Goal: Obtain resource: Download file/media

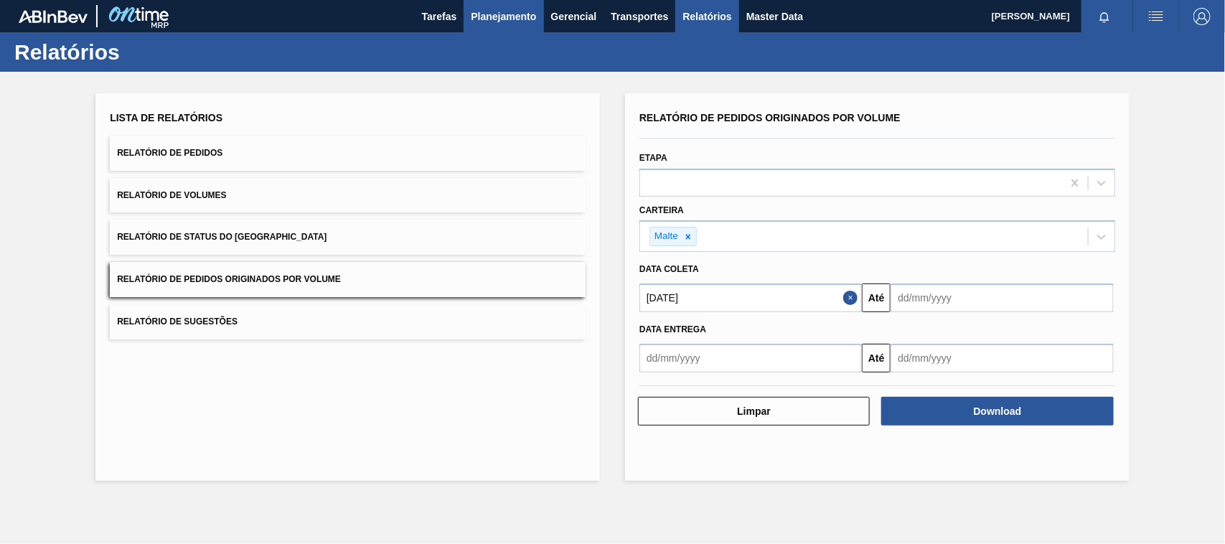
click at [512, 15] on span "Planejamento" at bounding box center [503, 16] width 65 height 17
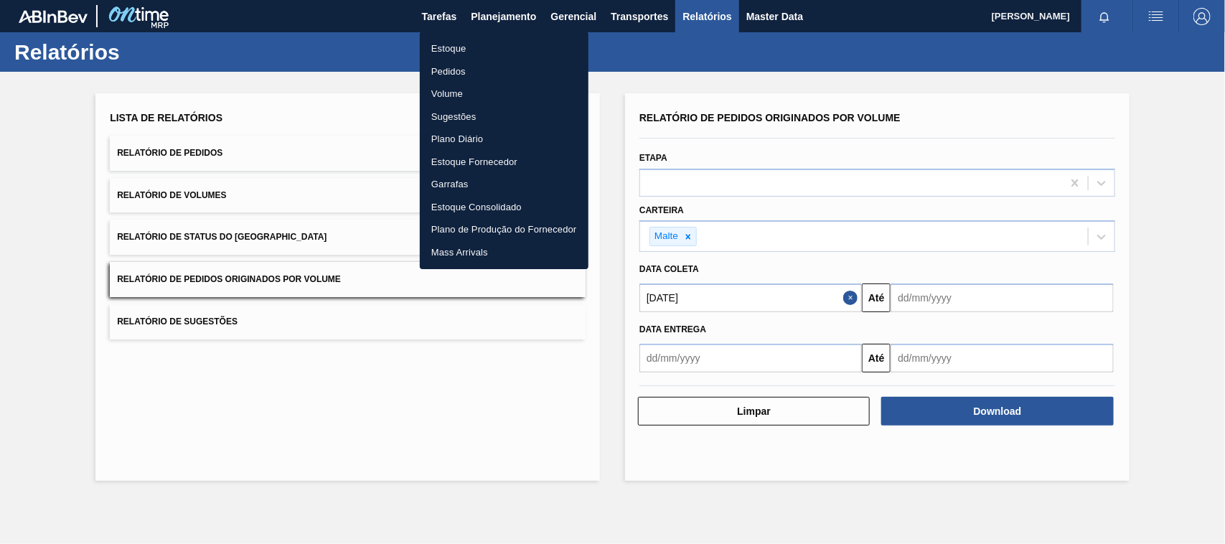
click at [452, 55] on li "Estoque" at bounding box center [504, 48] width 169 height 23
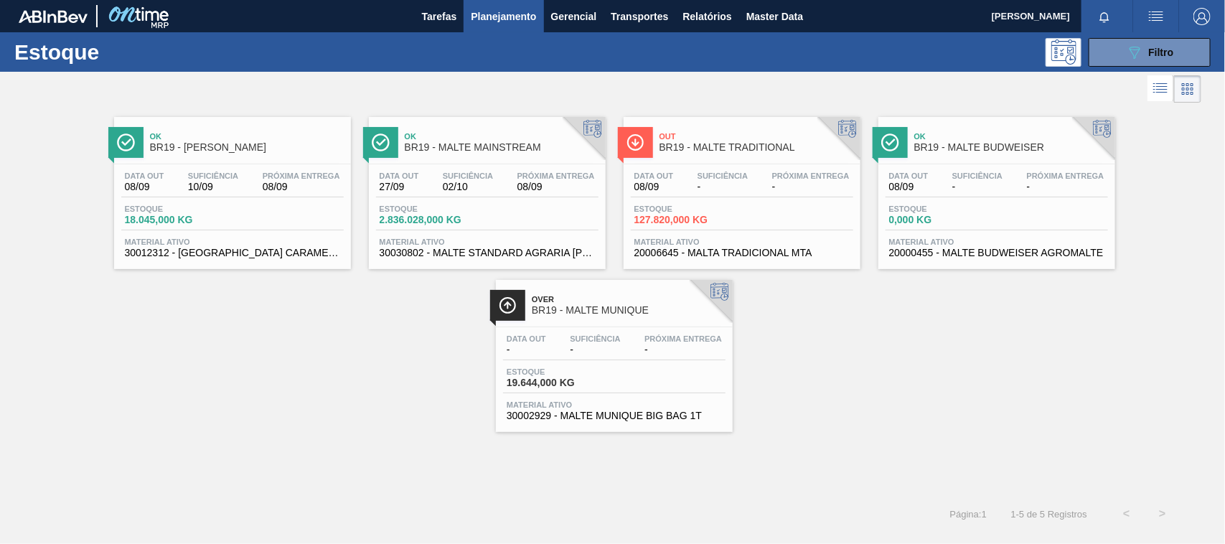
click at [499, 153] on div "Ok BR19 - MALTE MAINSTREAM" at bounding box center [502, 142] width 194 height 32
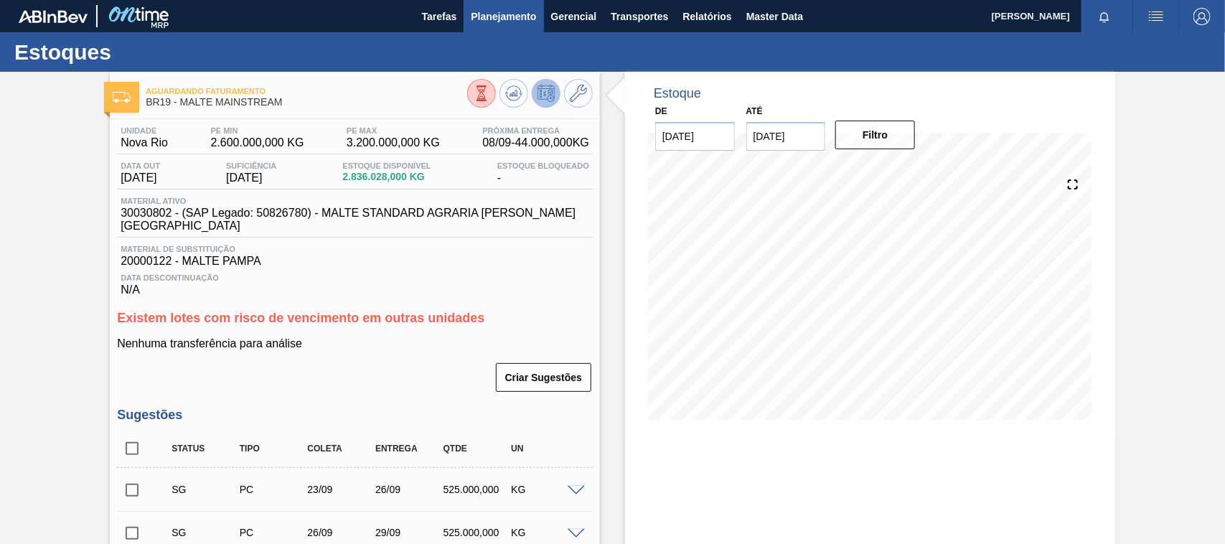
click at [504, 8] on span "Planejamento" at bounding box center [503, 16] width 65 height 17
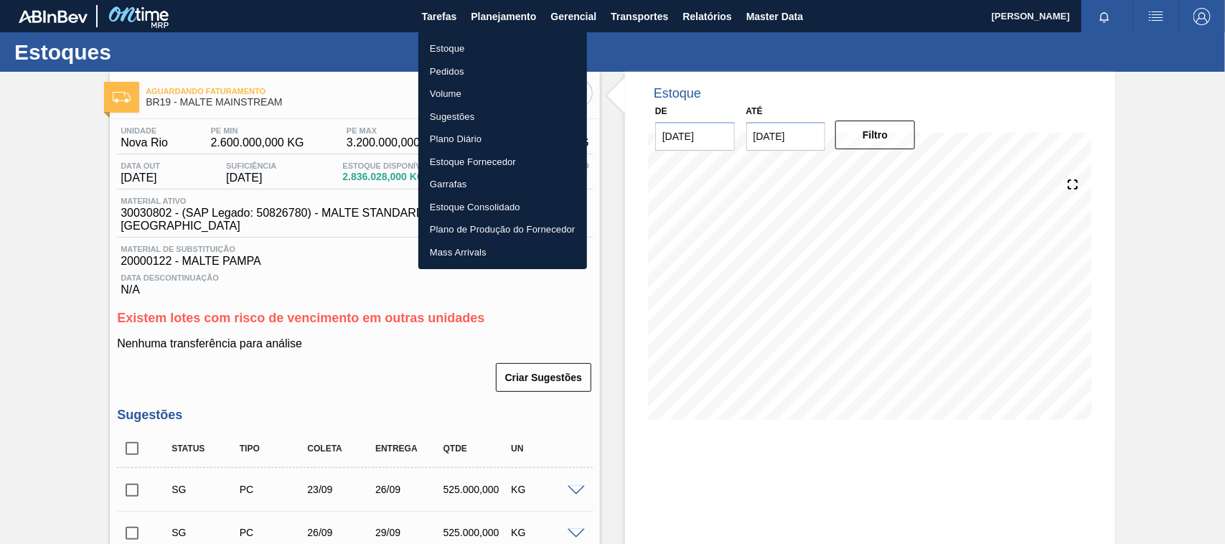
click at [446, 54] on li "Estoque" at bounding box center [502, 48] width 169 height 23
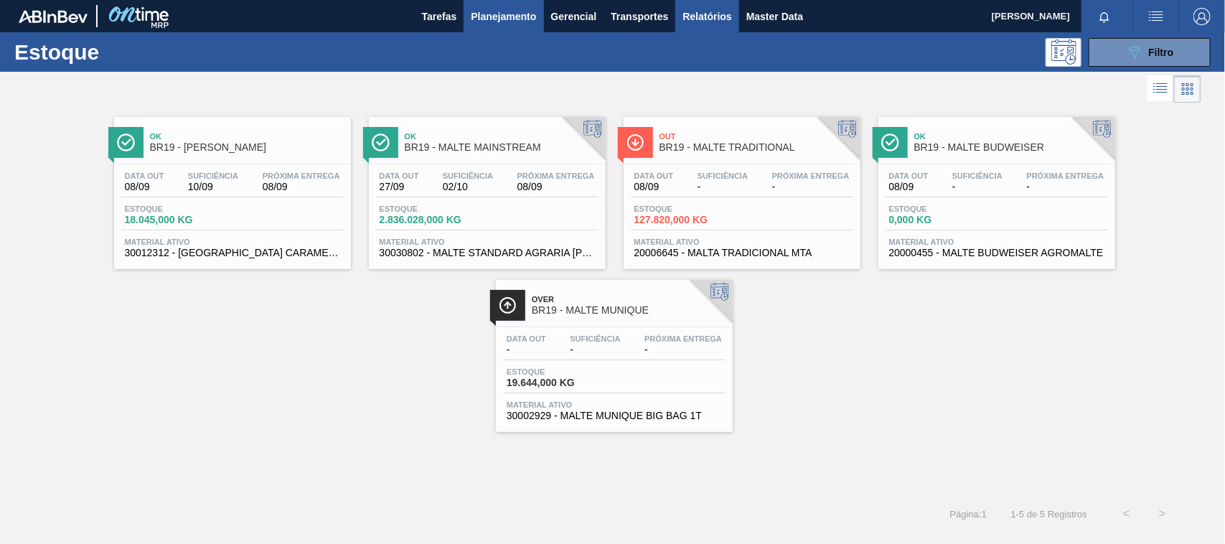
click at [707, 15] on span "Relatórios" at bounding box center [706, 16] width 49 height 17
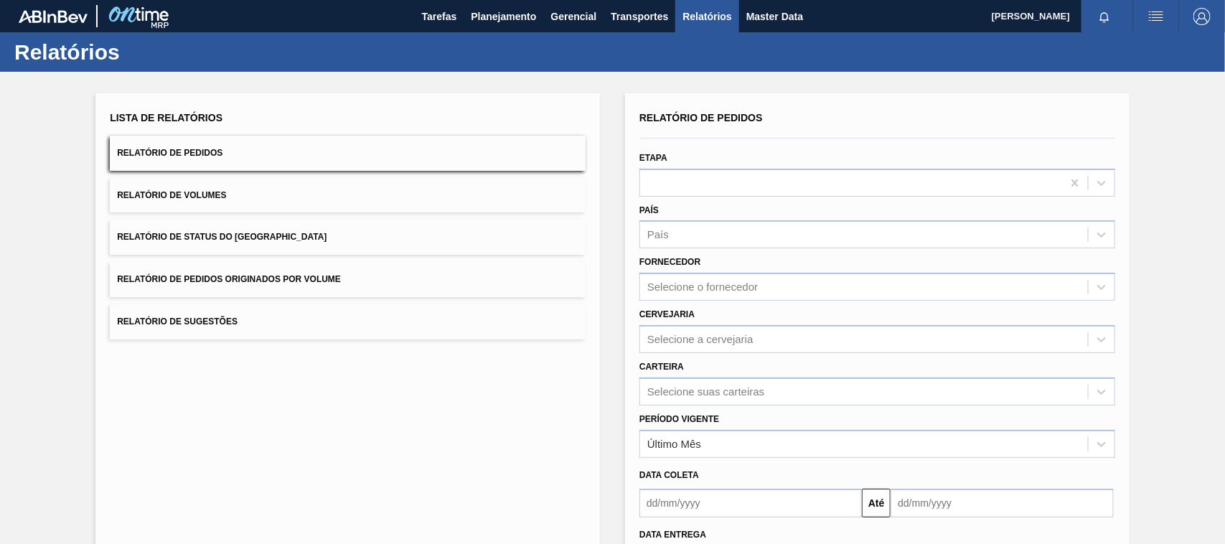
click at [248, 282] on span "Relatório de Pedidos Originados por Volume" at bounding box center [229, 279] width 224 height 10
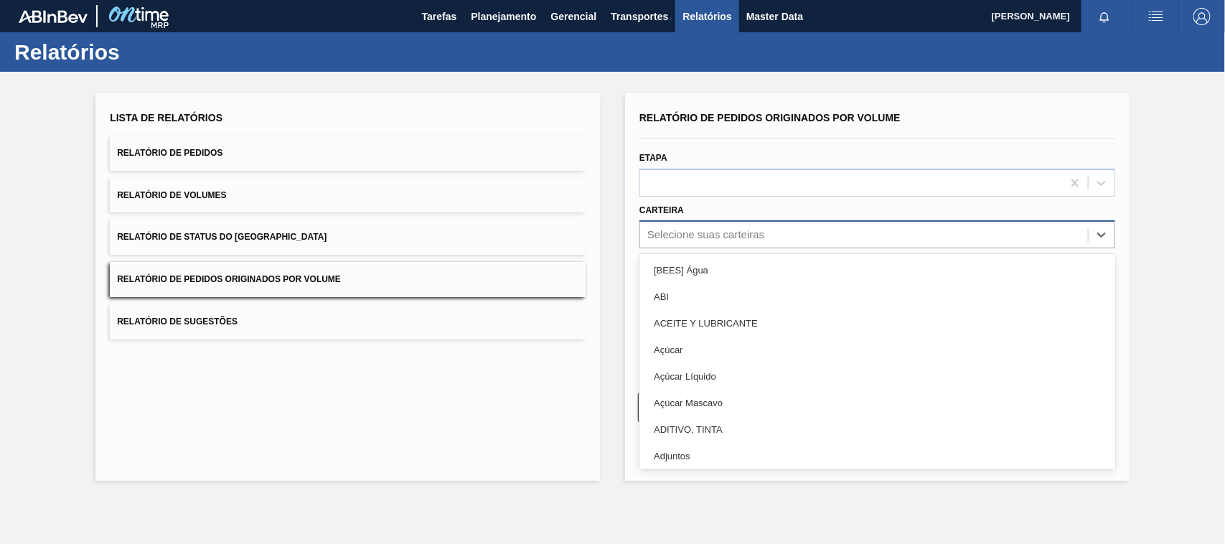
click at [707, 238] on div "Selecione suas carteiras" at bounding box center [705, 235] width 117 height 12
type input "mal"
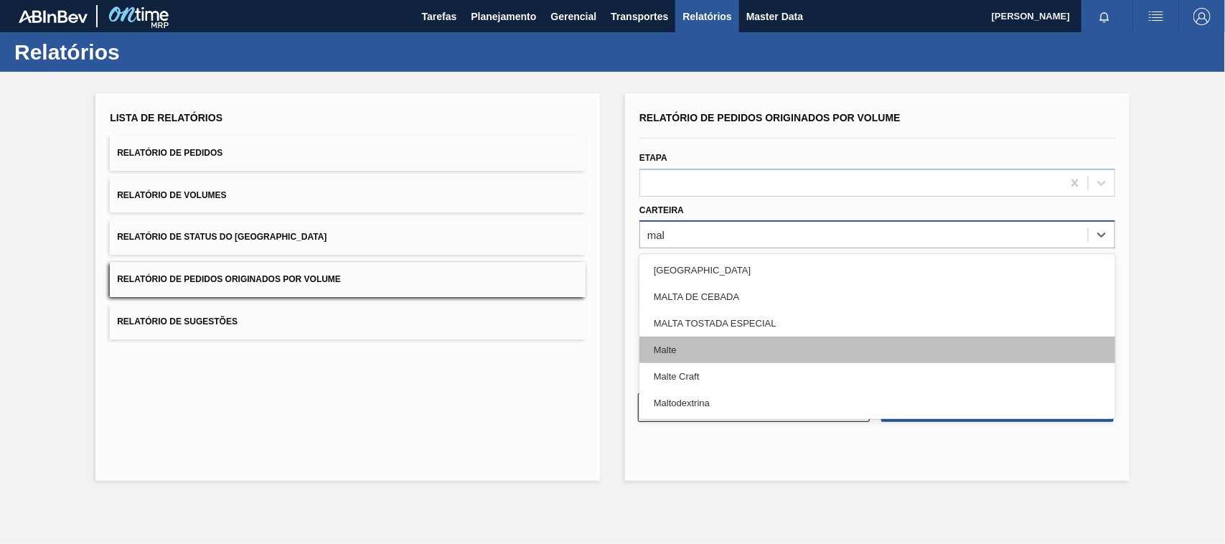
click at [679, 349] on div "Malte" at bounding box center [877, 350] width 476 height 27
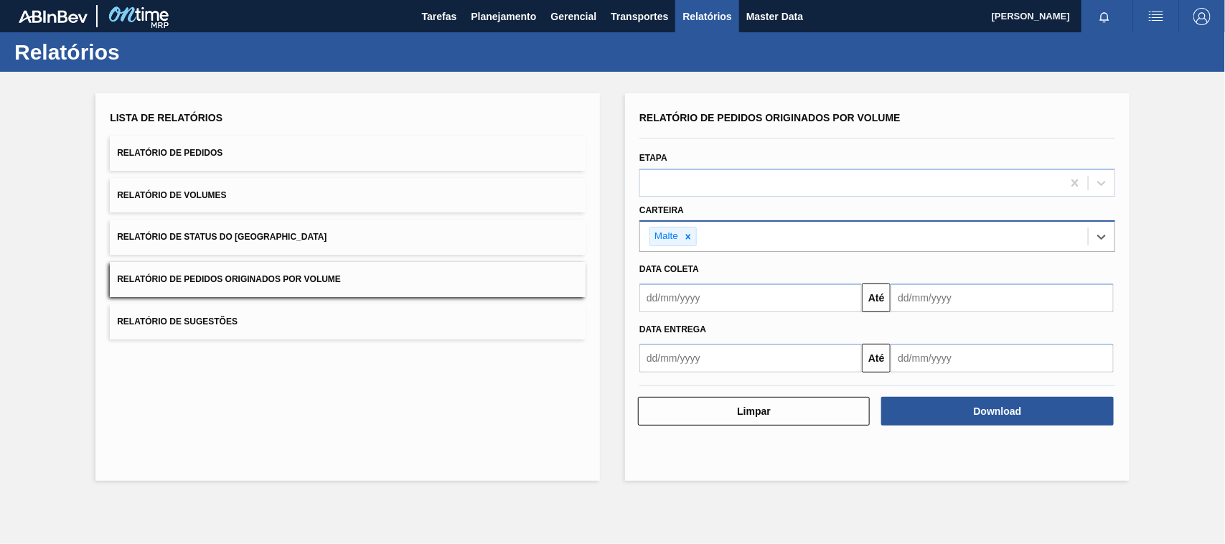
click at [707, 302] on input "text" at bounding box center [750, 297] width 222 height 29
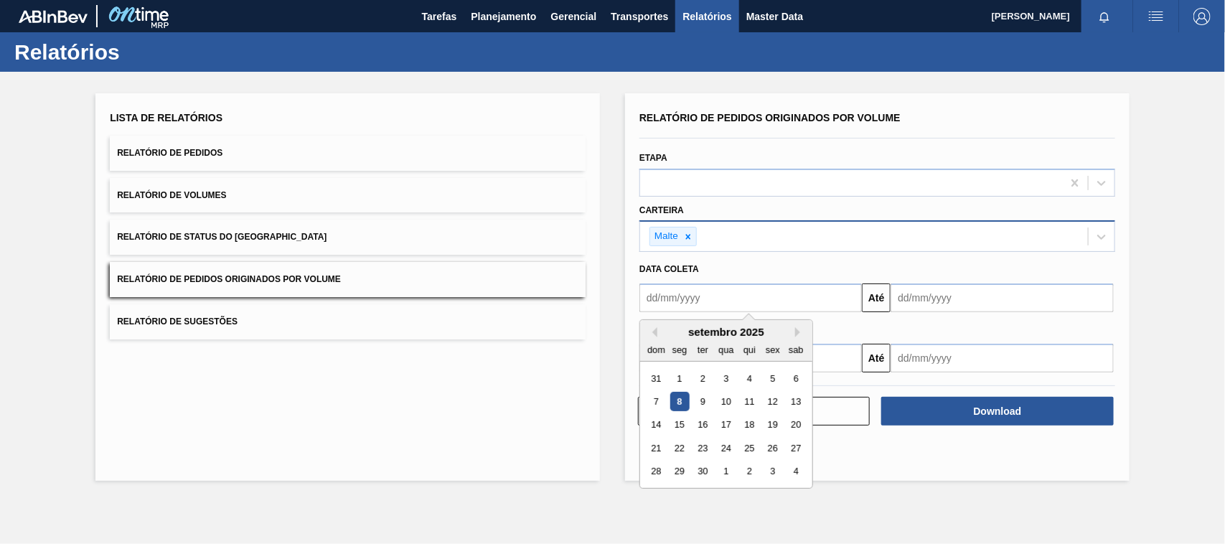
type input "[DATE]"
click at [730, 375] on div "1" at bounding box center [725, 378] width 19 height 19
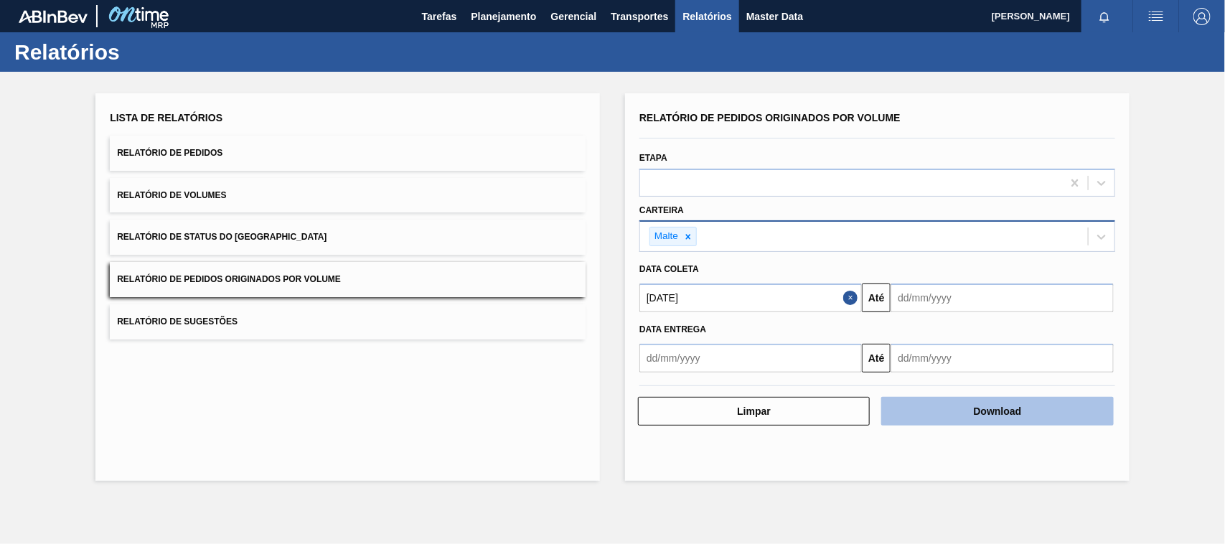
click at [1043, 408] on button "Download" at bounding box center [997, 411] width 232 height 29
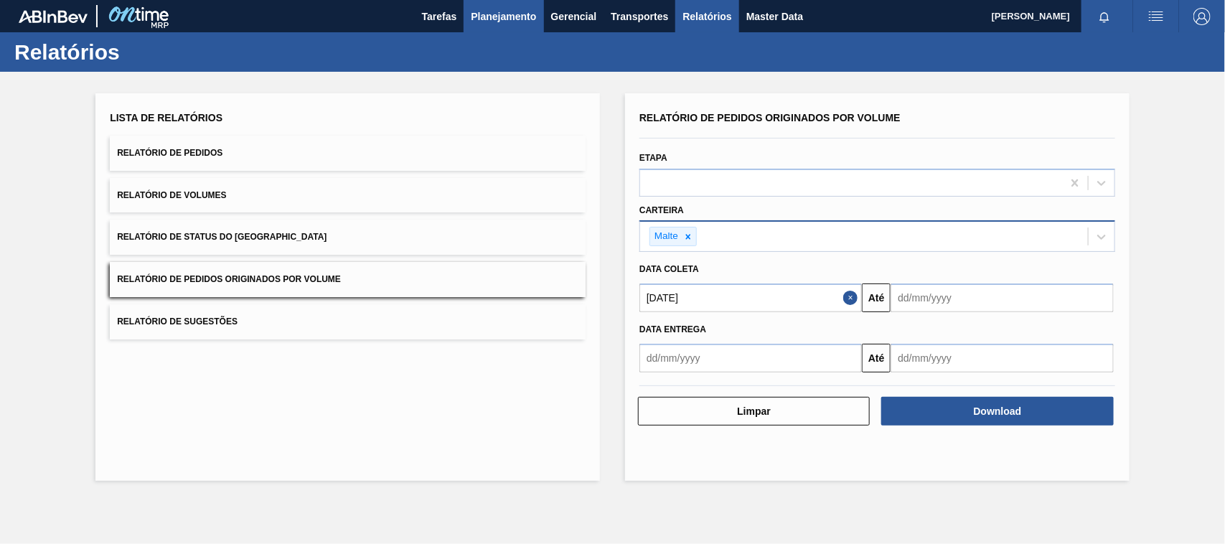
click at [504, 5] on button "Planejamento" at bounding box center [504, 16] width 80 height 32
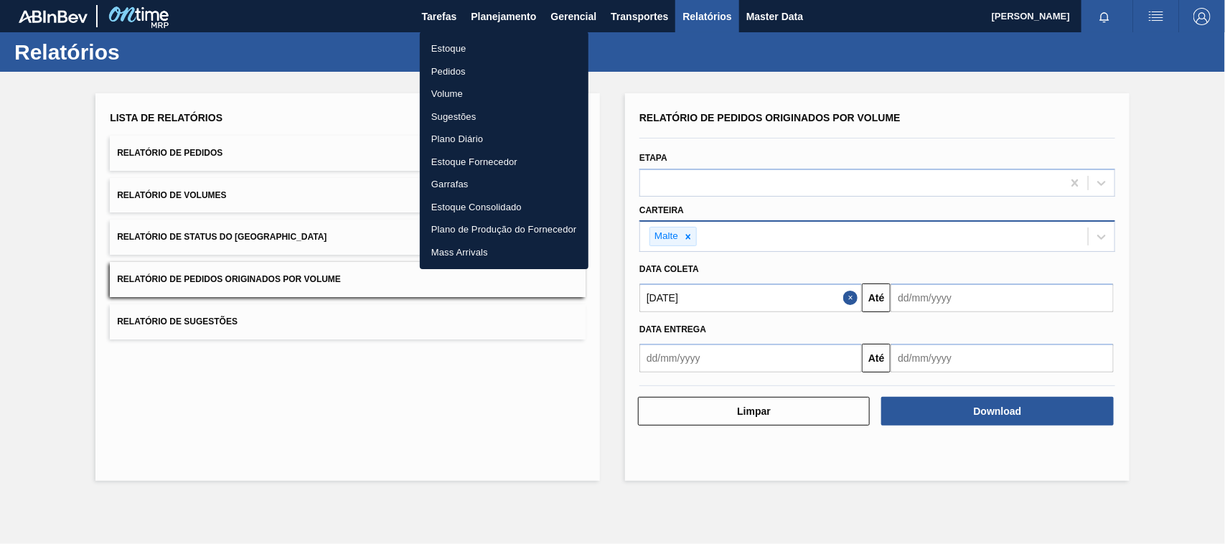
click at [443, 52] on li "Estoque" at bounding box center [504, 48] width 169 height 23
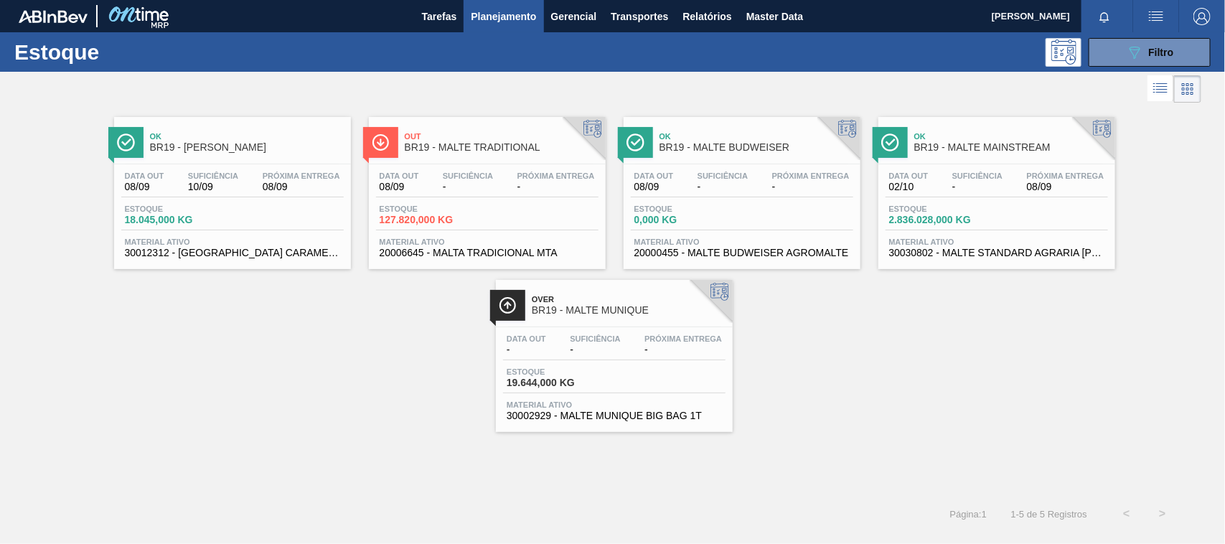
click at [991, 151] on span "BR19 - MALTE MAINSTREAM" at bounding box center [1011, 147] width 194 height 11
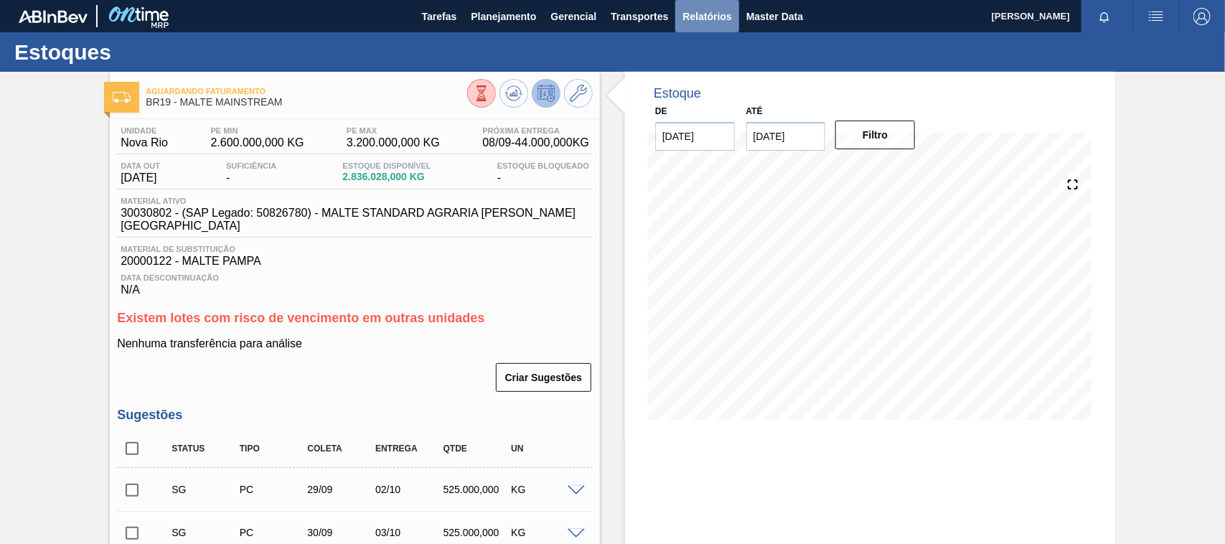
click at [695, 11] on span "Relatórios" at bounding box center [706, 16] width 49 height 17
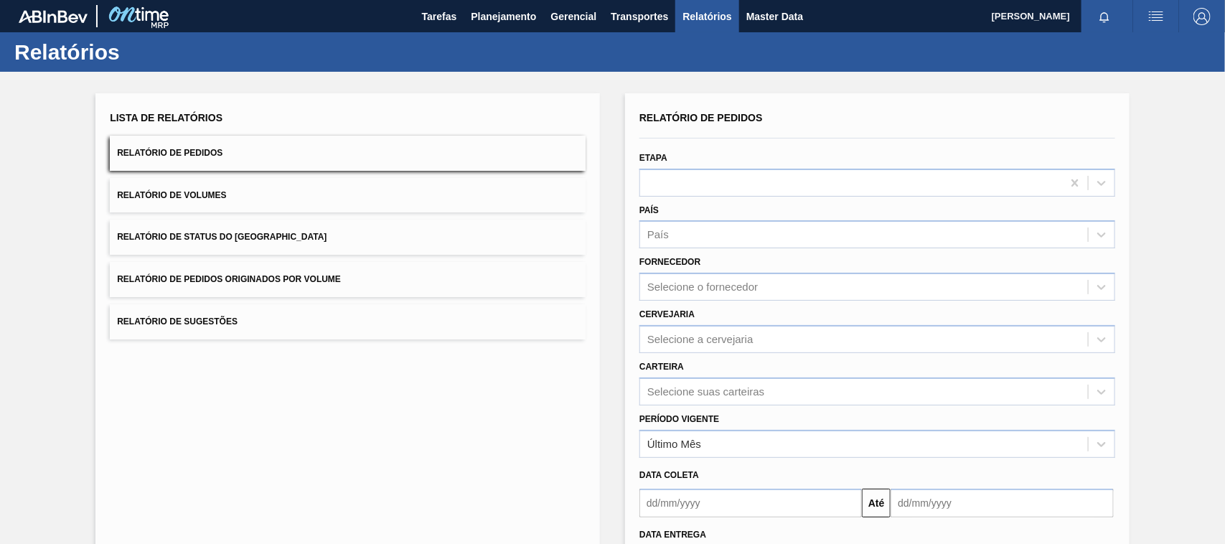
click at [249, 282] on span "Relatório de Pedidos Originados por Volume" at bounding box center [229, 279] width 224 height 10
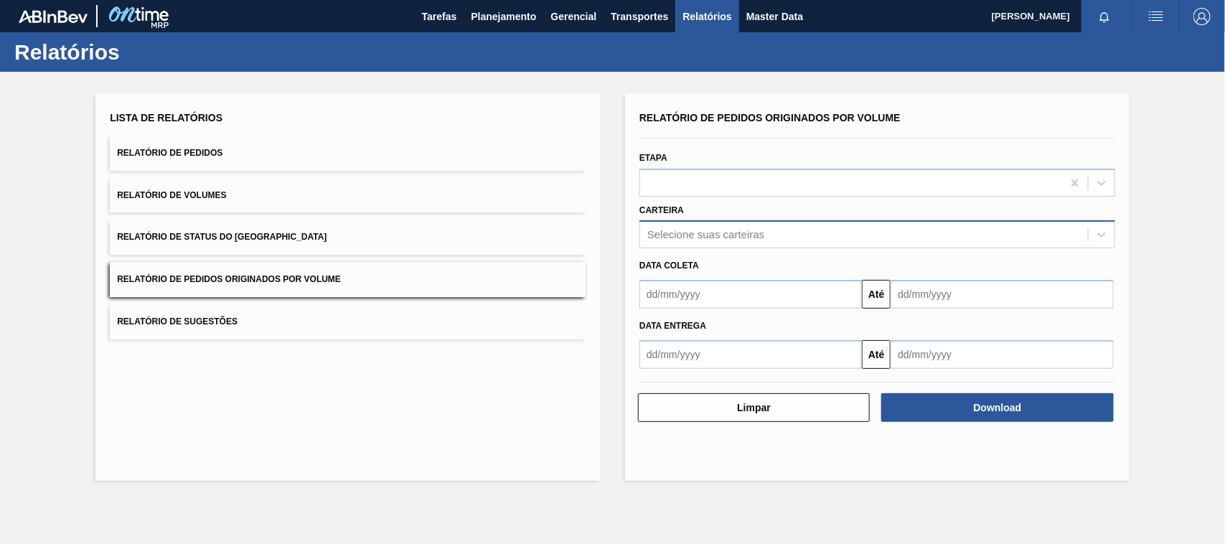
click at [702, 244] on div "Selecione suas carteiras" at bounding box center [864, 235] width 448 height 21
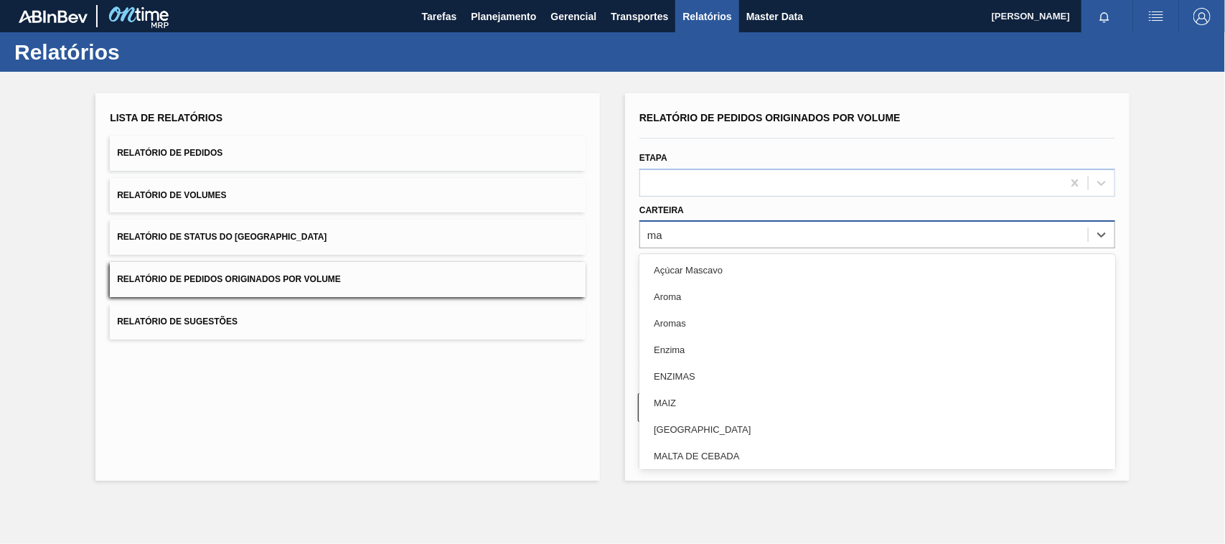
type input "mal"
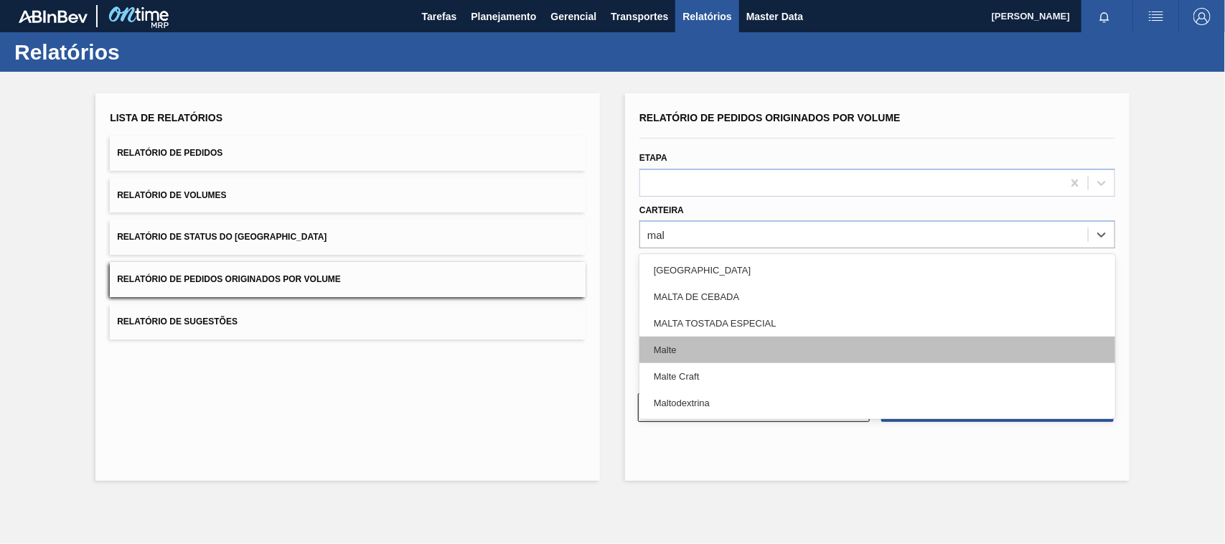
click at [690, 349] on div "Malte" at bounding box center [877, 350] width 476 height 27
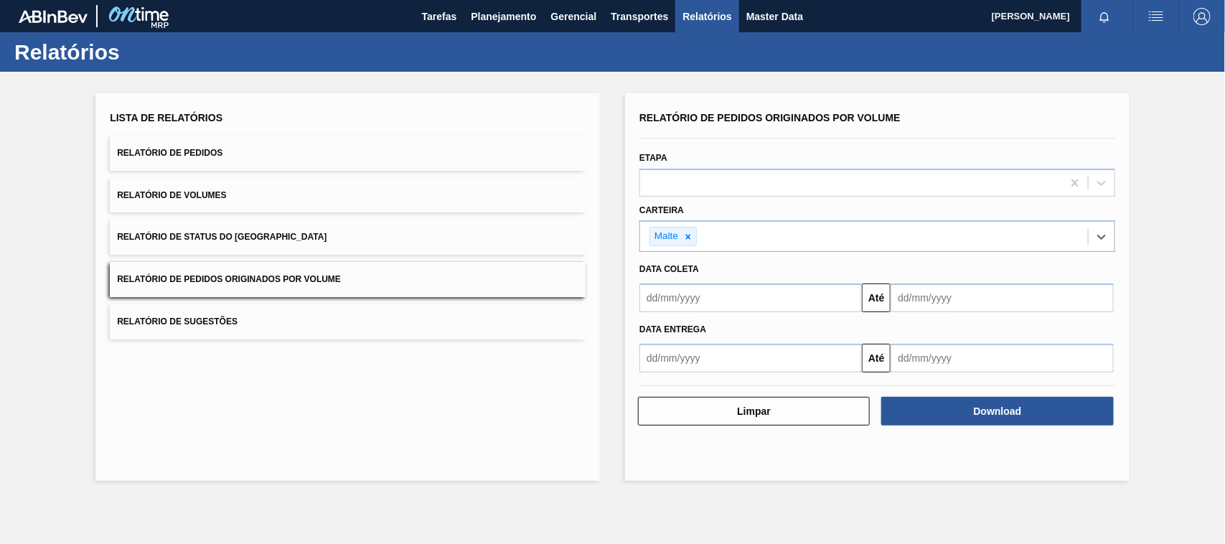
click at [719, 298] on input "text" at bounding box center [750, 297] width 222 height 29
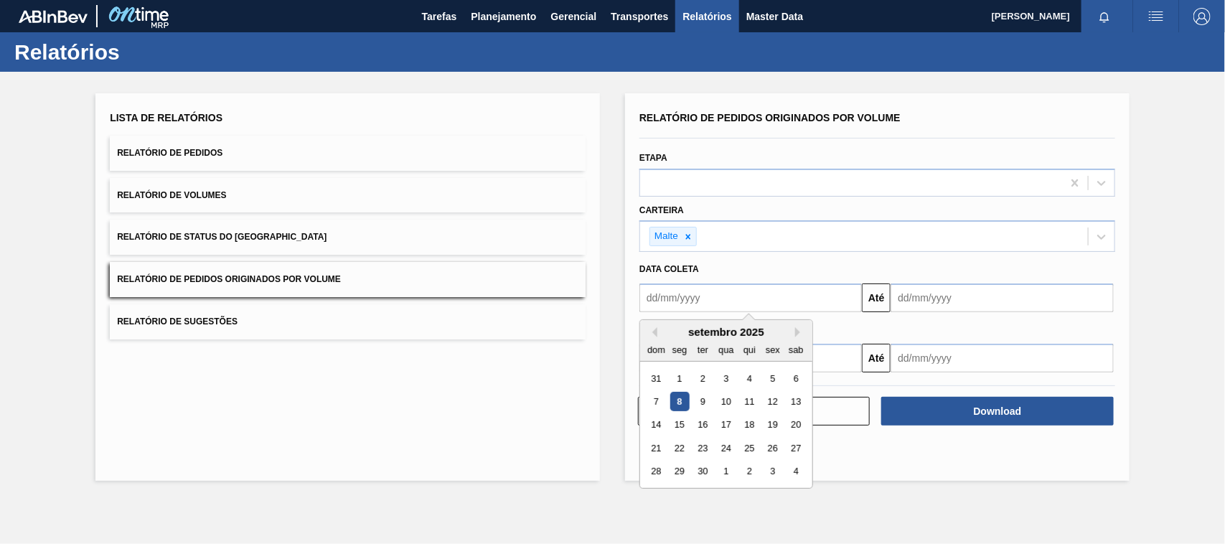
type input "[DATE]"
click at [730, 377] on div "1" at bounding box center [725, 378] width 19 height 19
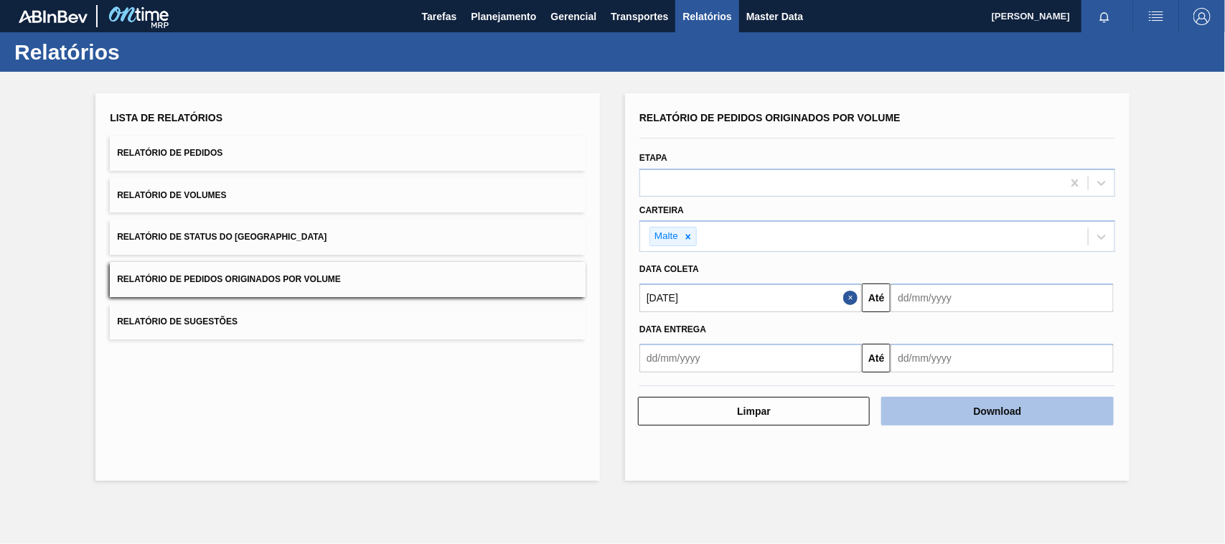
click at [1012, 416] on button "Download" at bounding box center [997, 411] width 232 height 29
